Goal: Check status: Check status

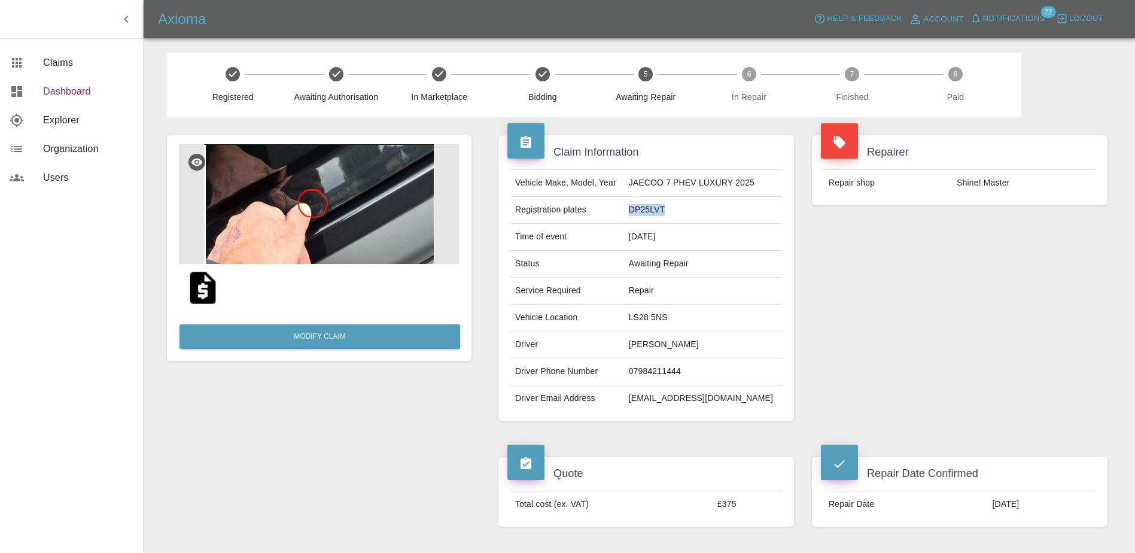
click at [56, 84] on span "Dashboard" at bounding box center [88, 91] width 90 height 14
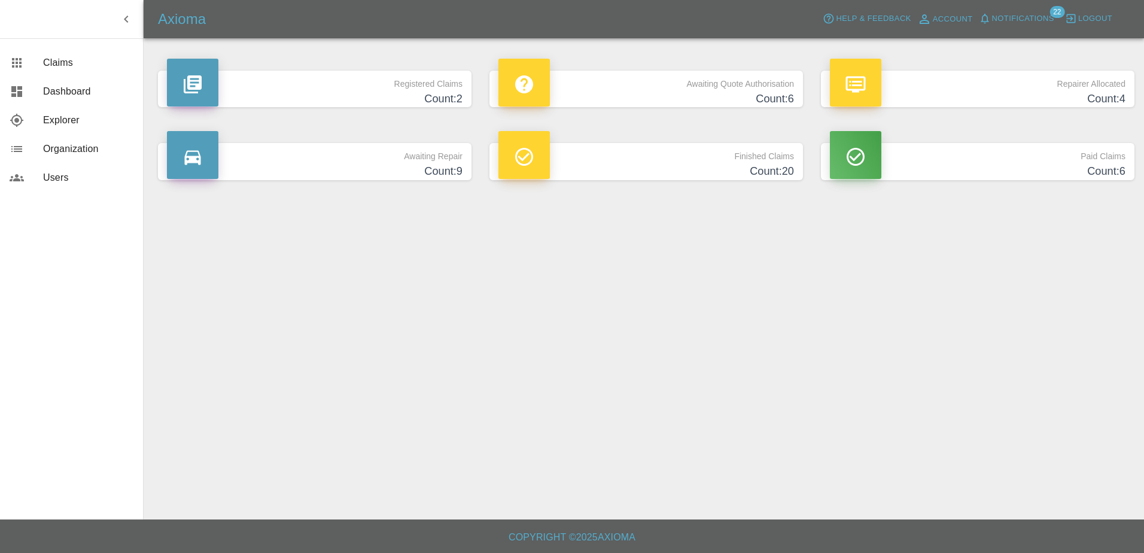
click at [934, 102] on h4 "Count: 4" at bounding box center [978, 99] width 296 height 16
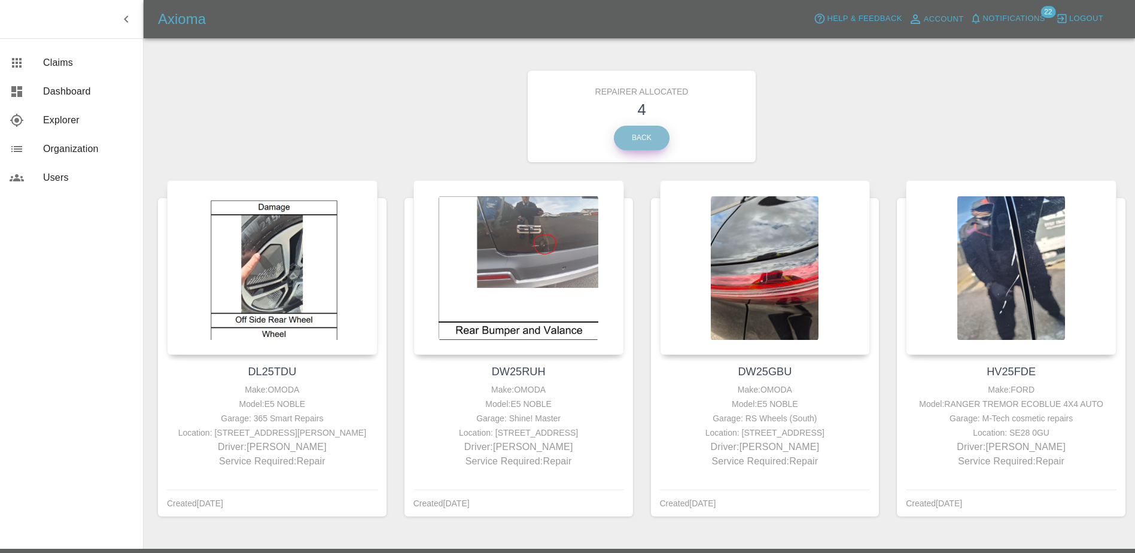
click at [650, 132] on link "Back" at bounding box center [642, 138] width 56 height 25
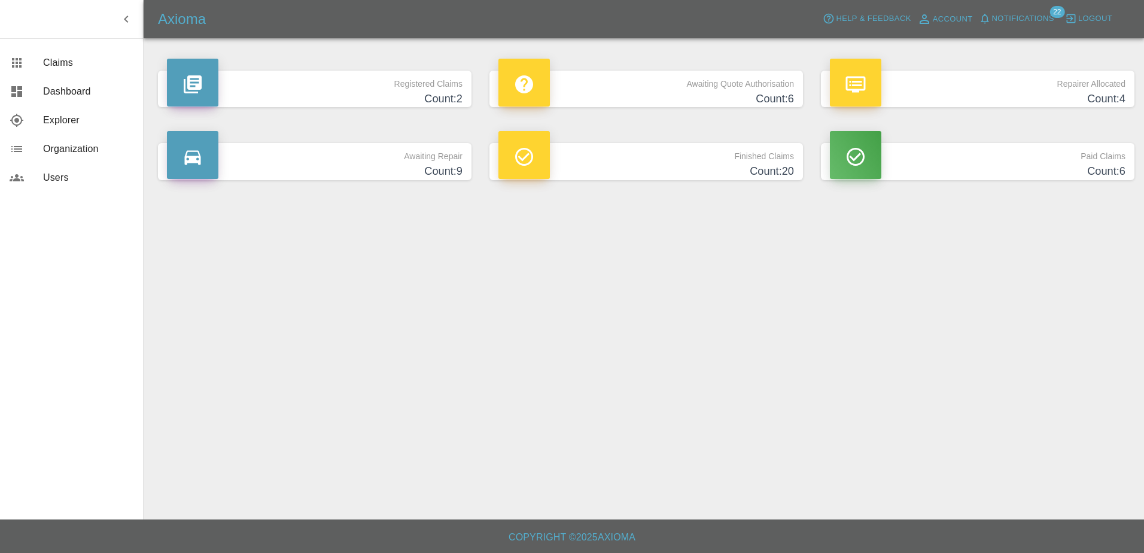
click at [629, 197] on div "Finished Claims Count: 20" at bounding box center [645, 161] width 331 height 72
click at [630, 175] on h4 "Count: 20" at bounding box center [646, 171] width 296 height 16
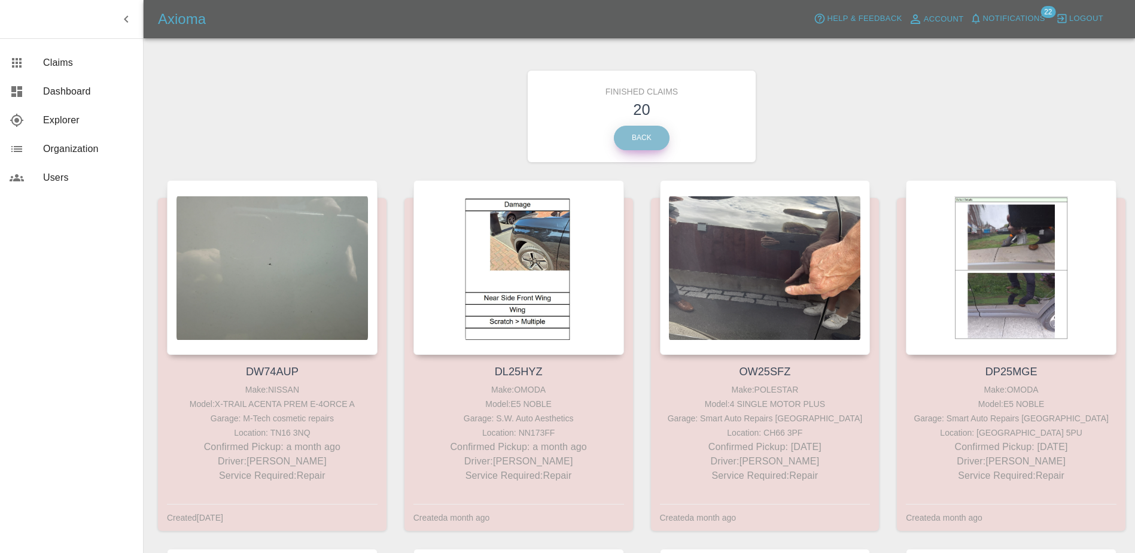
click at [632, 134] on link "Back" at bounding box center [642, 138] width 56 height 25
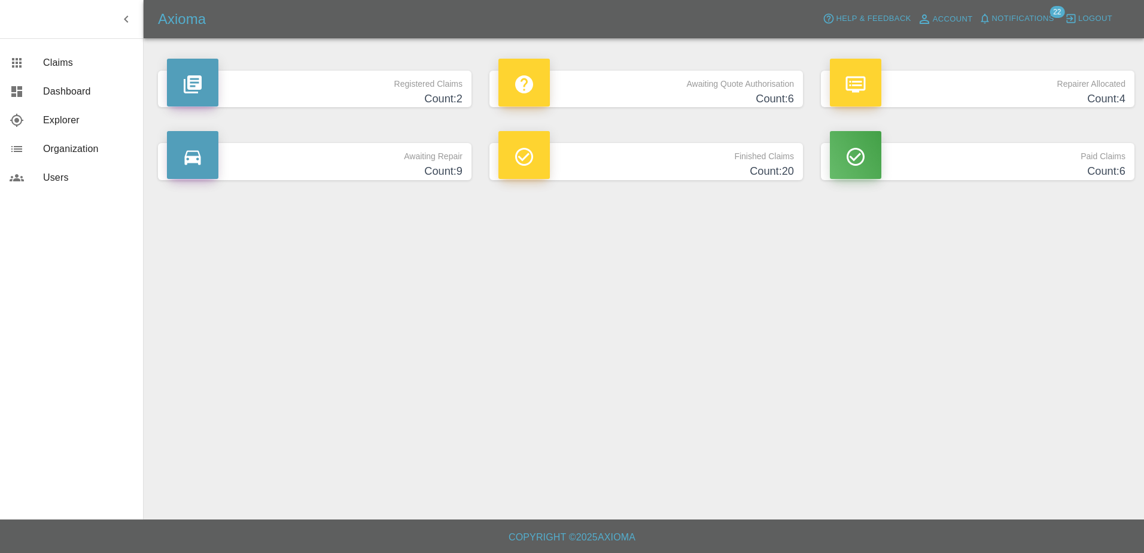
click at [410, 151] on p "Awaiting Repair" at bounding box center [315, 153] width 296 height 20
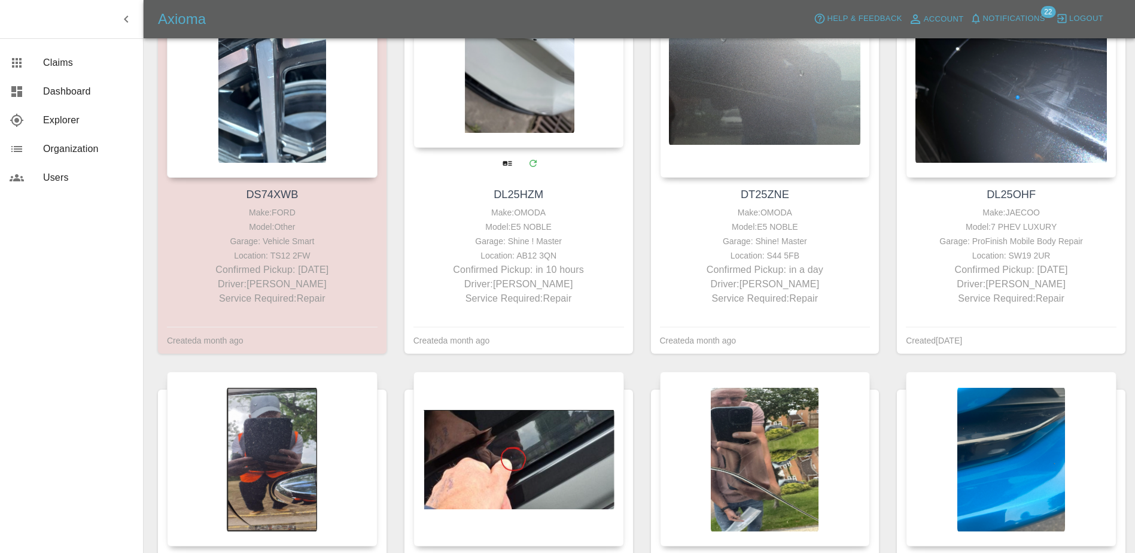
scroll to position [179, 0]
